Goal: Navigation & Orientation: Find specific page/section

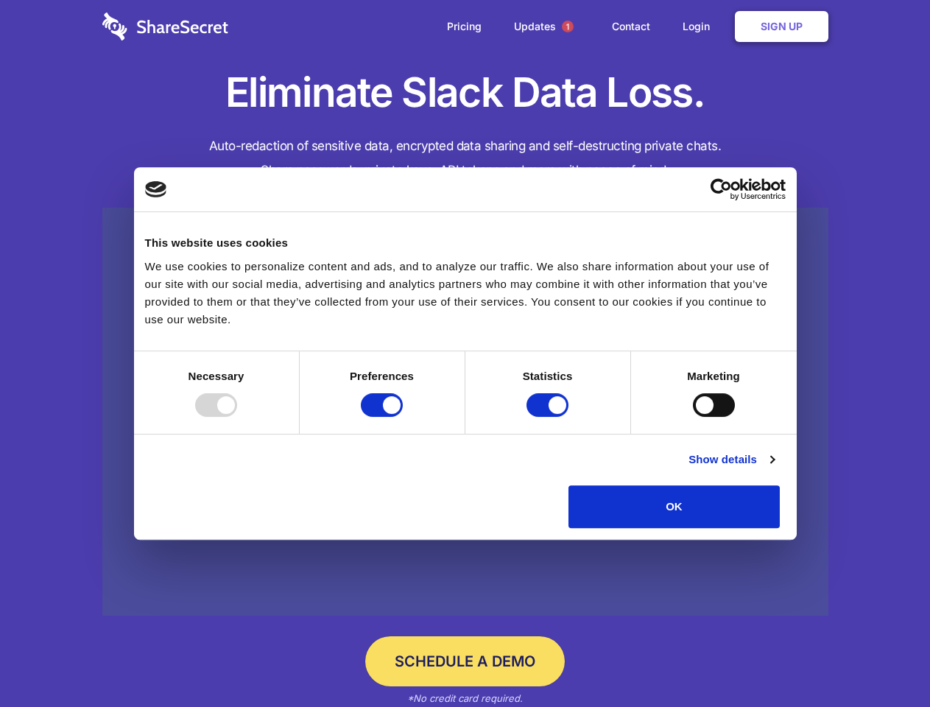
click at [237, 417] on div at bounding box center [216, 405] width 42 height 24
click at [403, 417] on input "Preferences" at bounding box center [382, 405] width 42 height 24
checkbox input "false"
click at [549, 417] on input "Statistics" at bounding box center [547, 405] width 42 height 24
checkbox input "false"
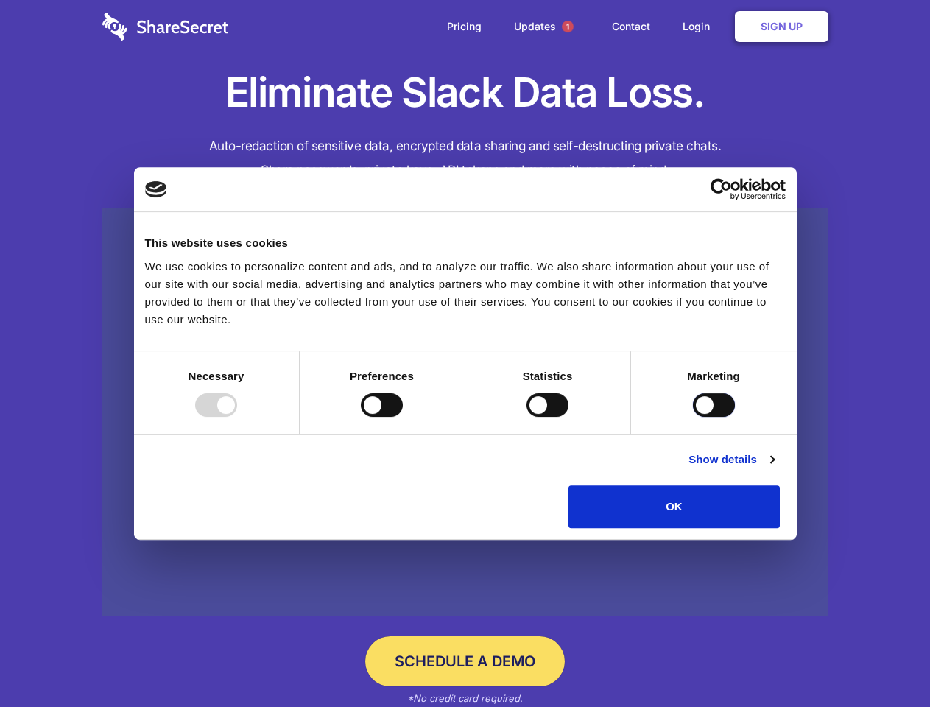
click at [693, 417] on input "Marketing" at bounding box center [714, 405] width 42 height 24
checkbox input "true"
click at [774, 468] on link "Show details" at bounding box center [730, 459] width 85 height 18
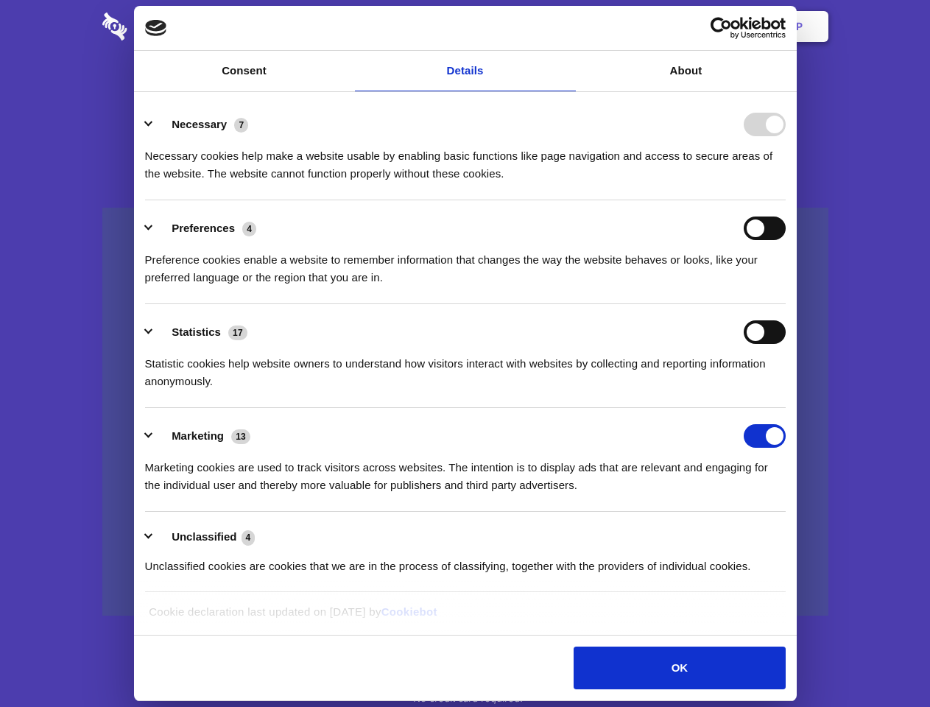
click at [785, 200] on li "Necessary 7 Necessary cookies help make a website usable by enabling basic func…" at bounding box center [465, 148] width 640 height 104
click at [567, 26] on span "1" at bounding box center [568, 27] width 12 height 12
